Goal: Transaction & Acquisition: Purchase product/service

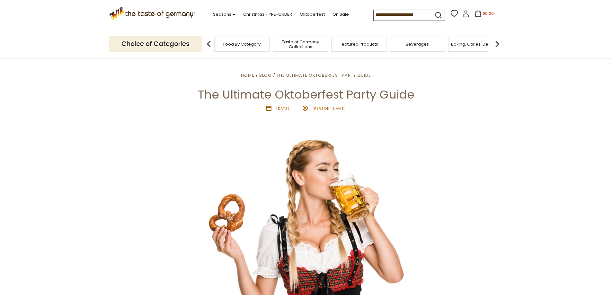
click at [233, 15] on icon at bounding box center [234, 14] width 3 height 2
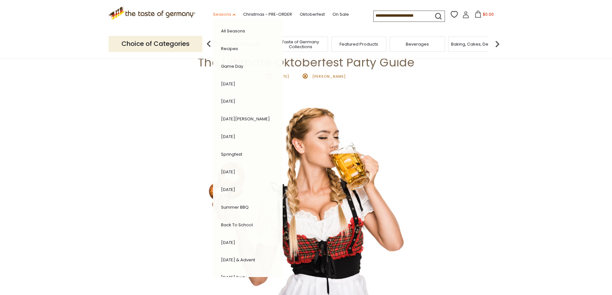
click at [230, 12] on link "Seasons dropdown_arrow" at bounding box center [224, 14] width 22 height 7
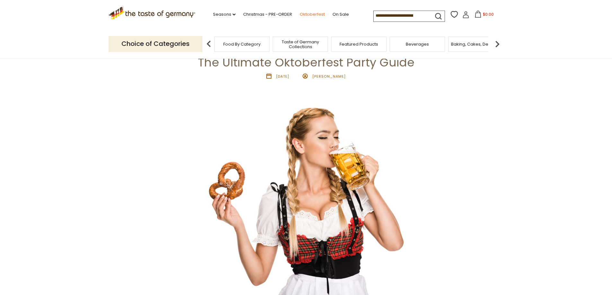
click at [319, 15] on link "Oktoberfest" at bounding box center [312, 14] width 25 height 7
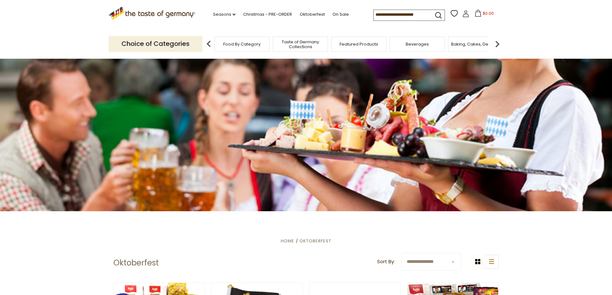
click at [427, 45] on span "Beverages" at bounding box center [417, 44] width 23 height 5
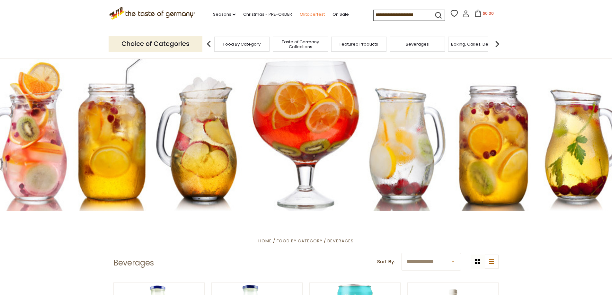
click at [306, 12] on link "Oktoberfest" at bounding box center [312, 14] width 25 height 7
